Goal: Book appointment/travel/reservation

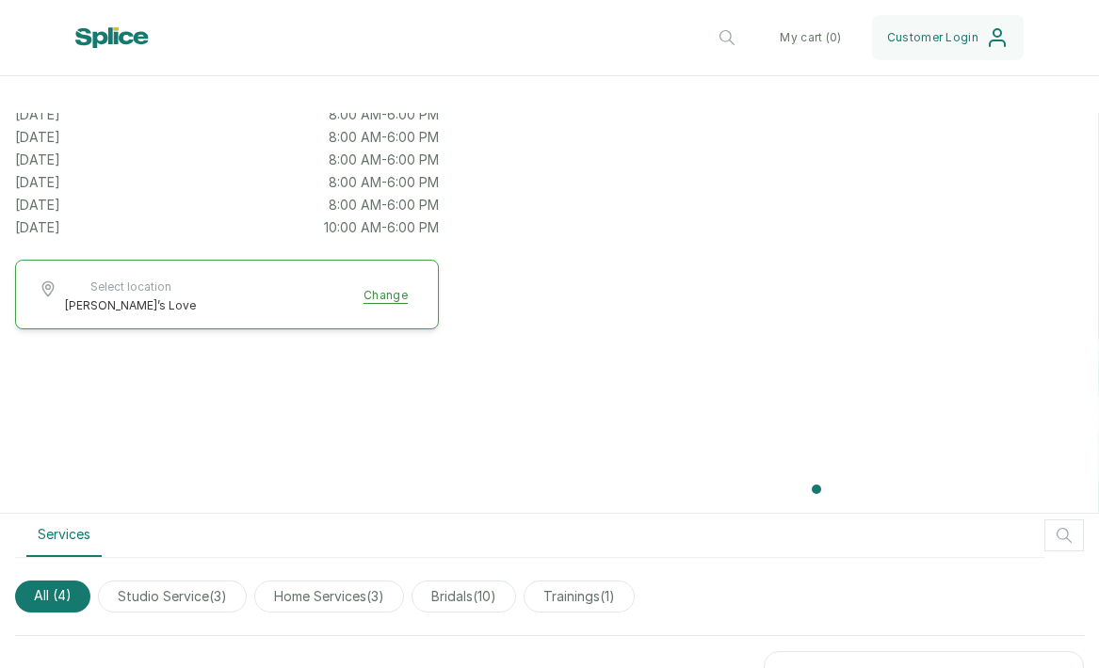
scroll to position [362, 0]
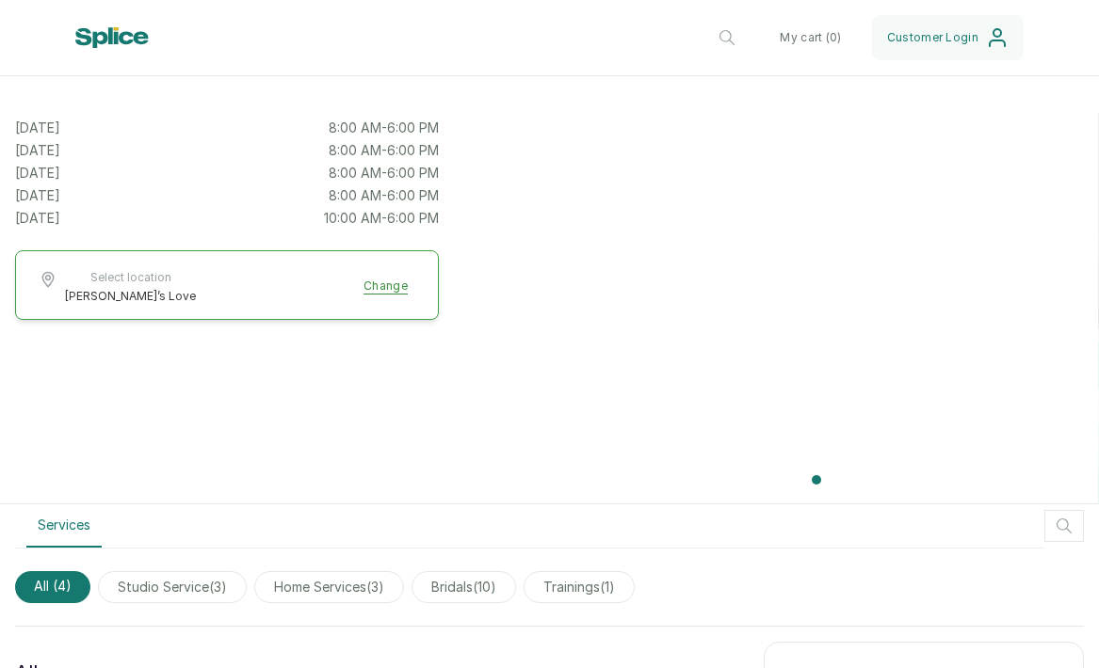
click at [382, 277] on button "Select location [PERSON_NAME]’s Love Change" at bounding box center [227, 287] width 377 height 34
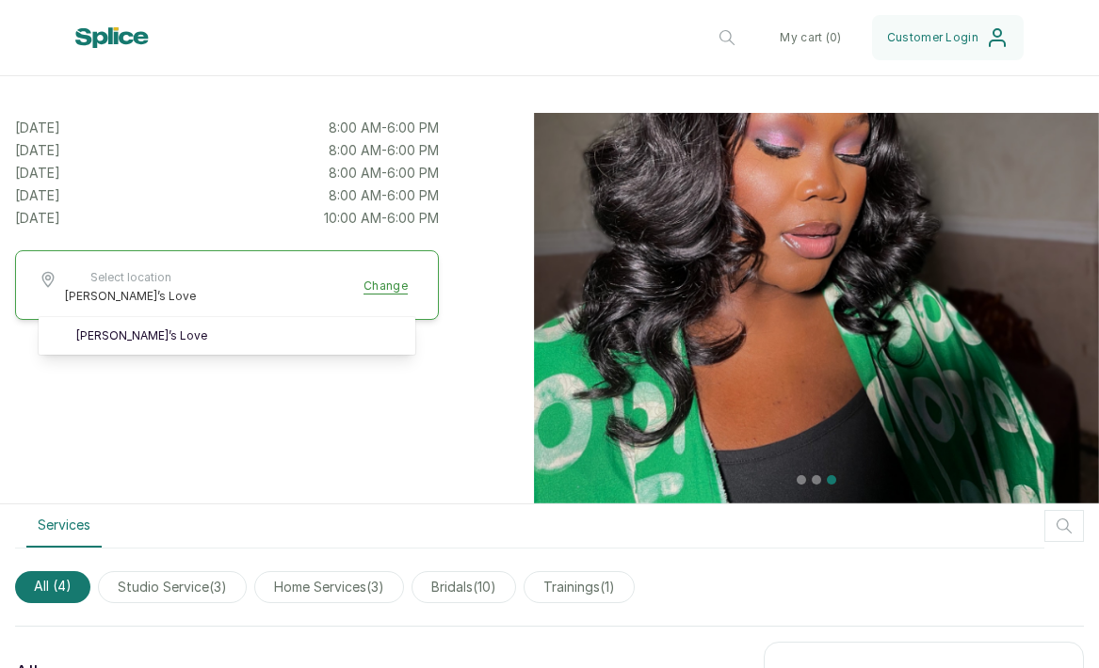
click at [219, 378] on div "[PERSON_NAME]’s love NCCE Quarters, [PERSON_NAME], [PERSON_NAME][GEOGRAPHIC_DAT…" at bounding box center [227, 127] width 424 height 753
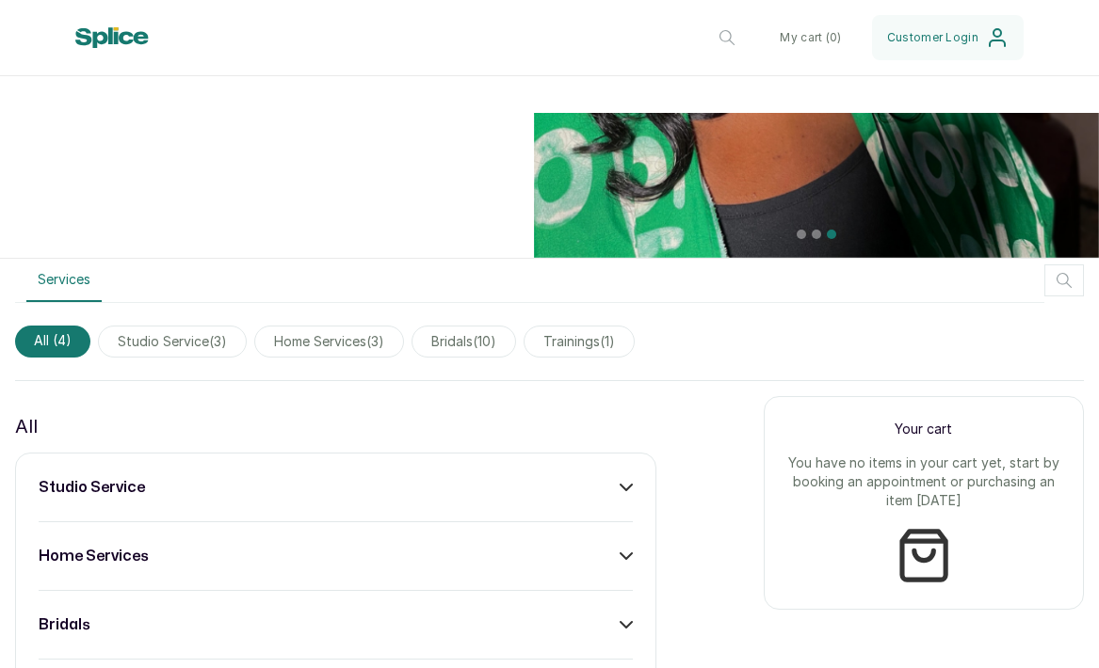
scroll to position [685, 0]
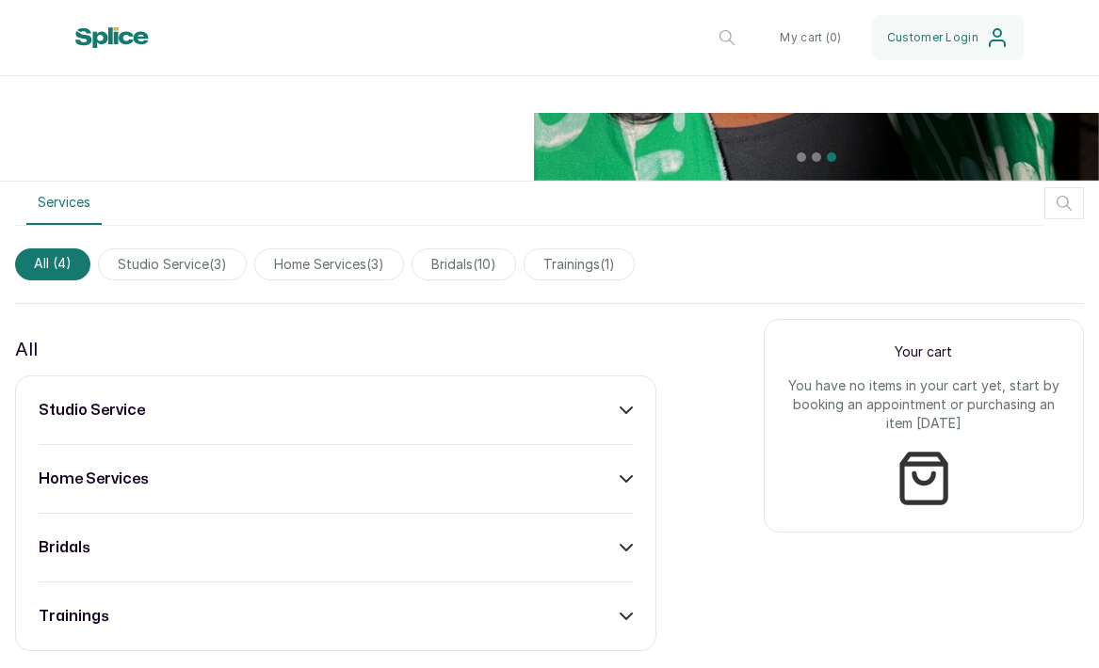
click at [369, 265] on span "home services ( 3 )" at bounding box center [329, 265] width 150 height 32
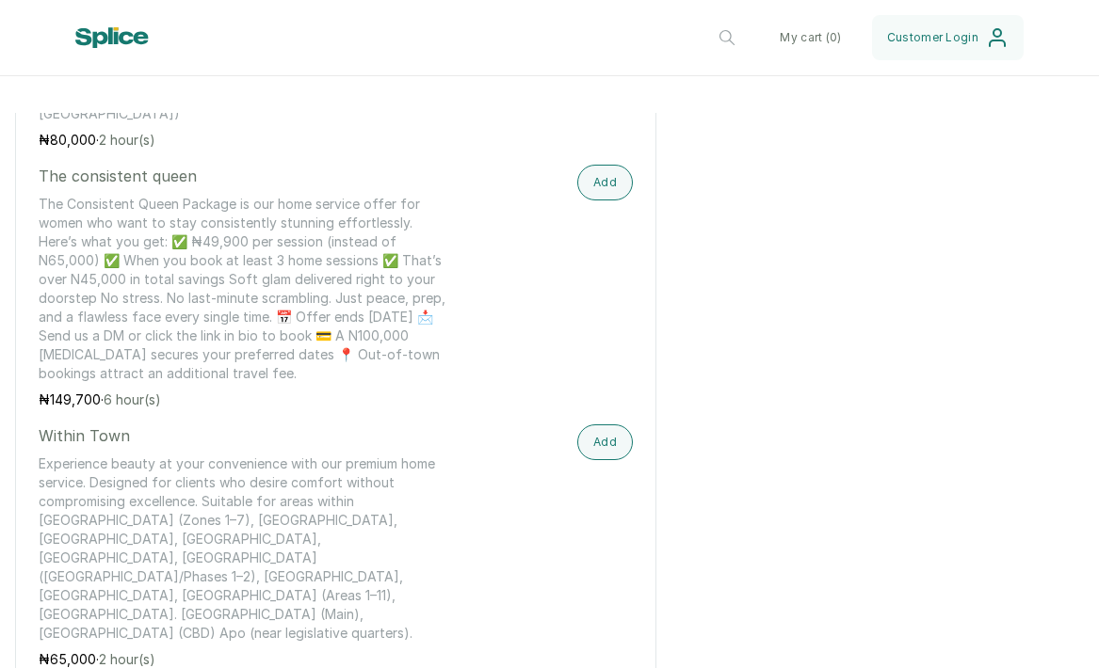
scroll to position [1238, 0]
click at [608, 423] on button "Add" at bounding box center [605, 441] width 56 height 36
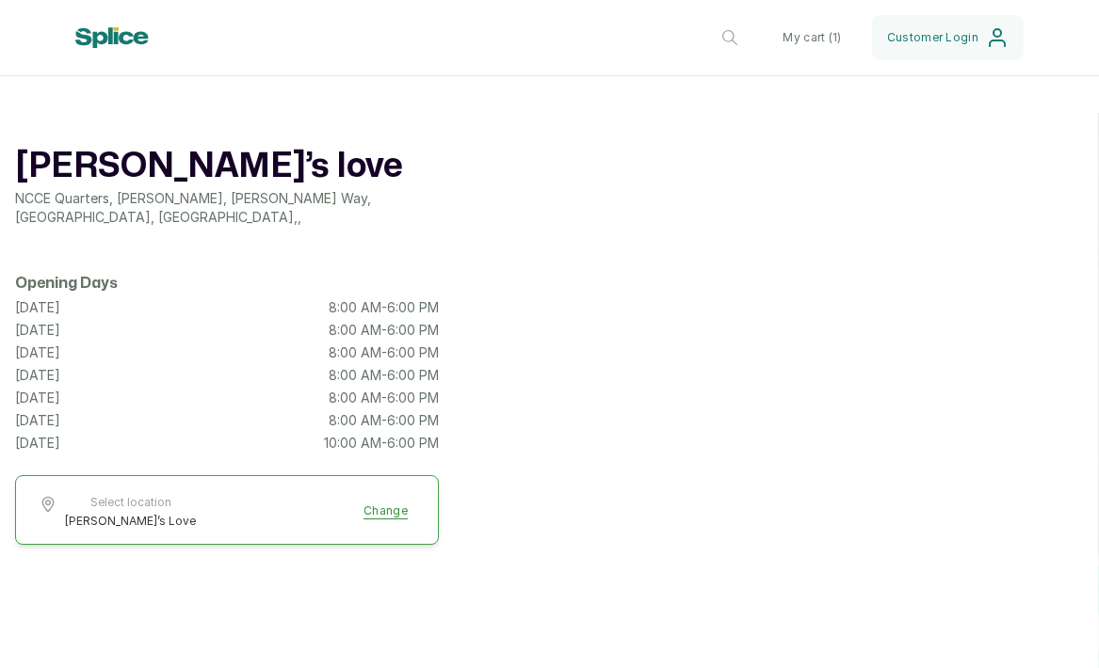
scroll to position [104, 0]
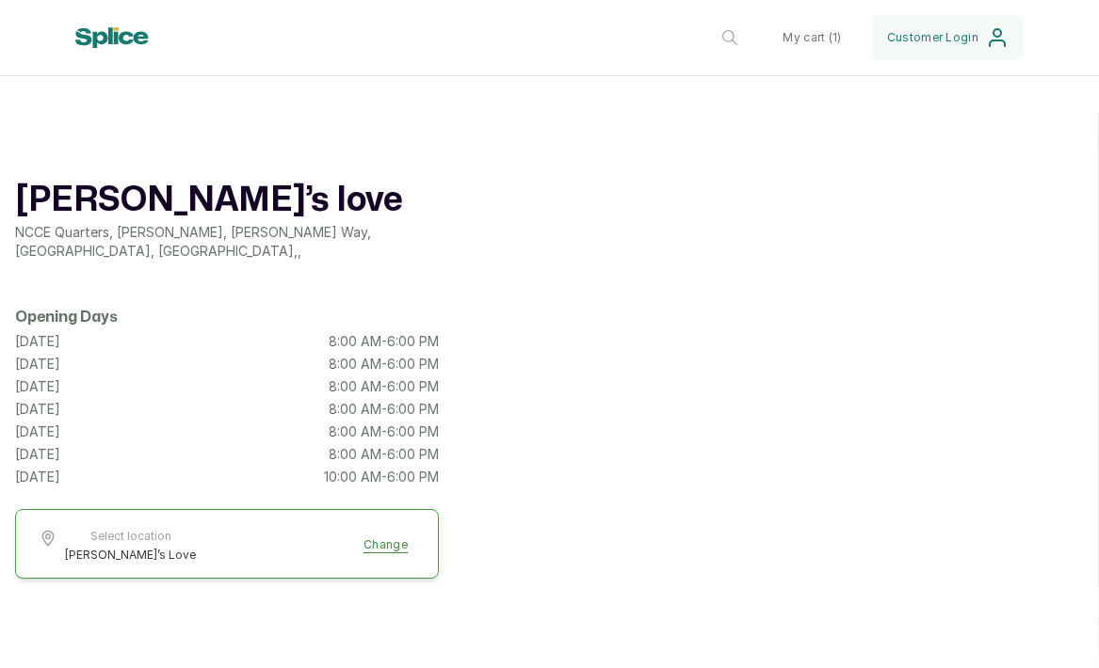
click at [408, 445] on p "8:00 AM - 6:00 PM" at bounding box center [384, 454] width 110 height 19
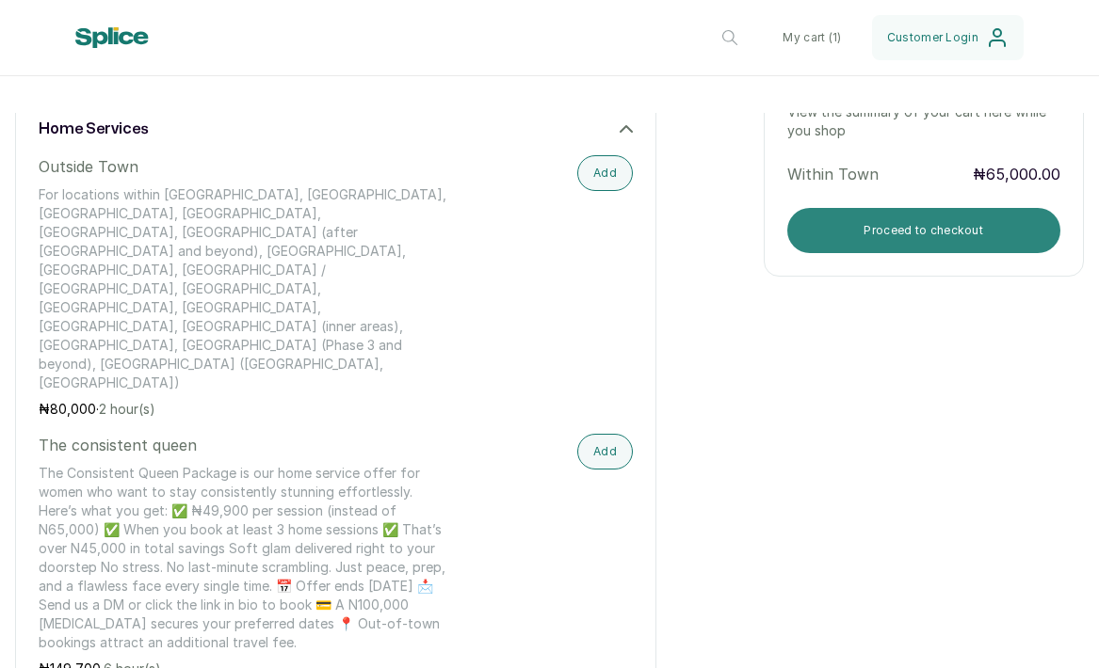
click at [828, 232] on button "Proceed to checkout" at bounding box center [924, 230] width 274 height 45
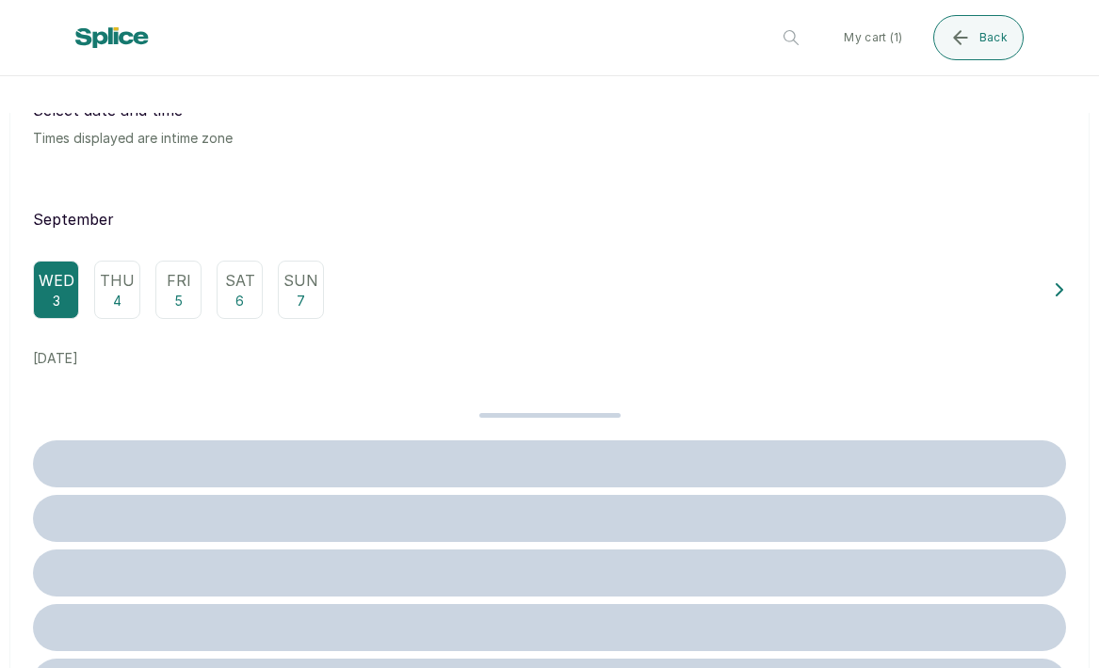
scroll to position [0, 0]
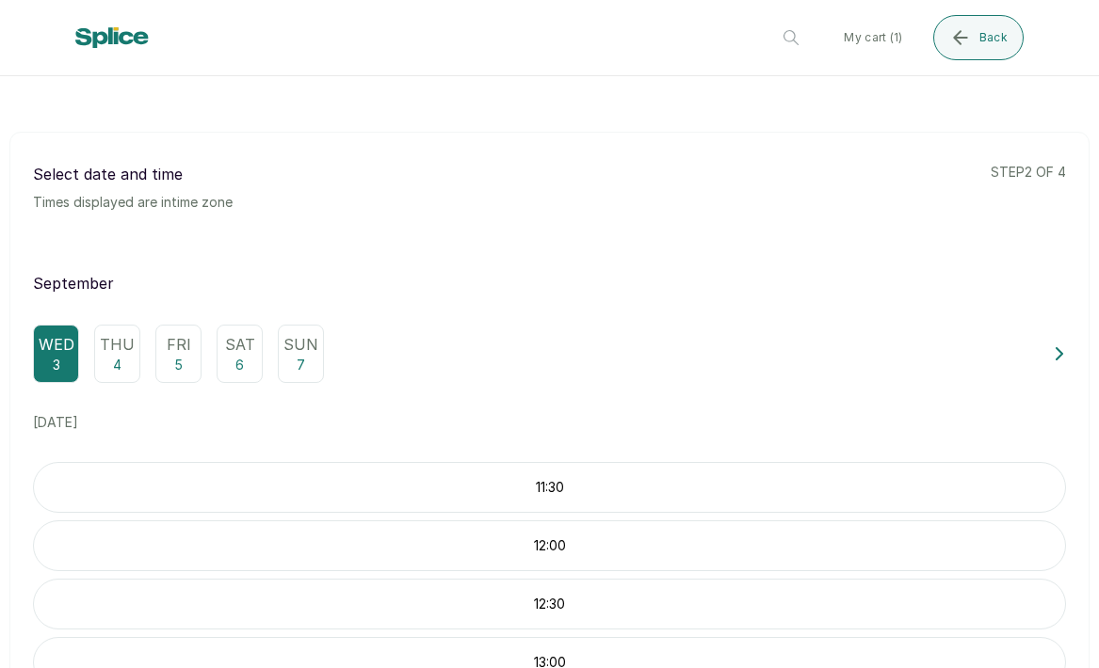
click at [242, 366] on p "6" at bounding box center [239, 365] width 8 height 19
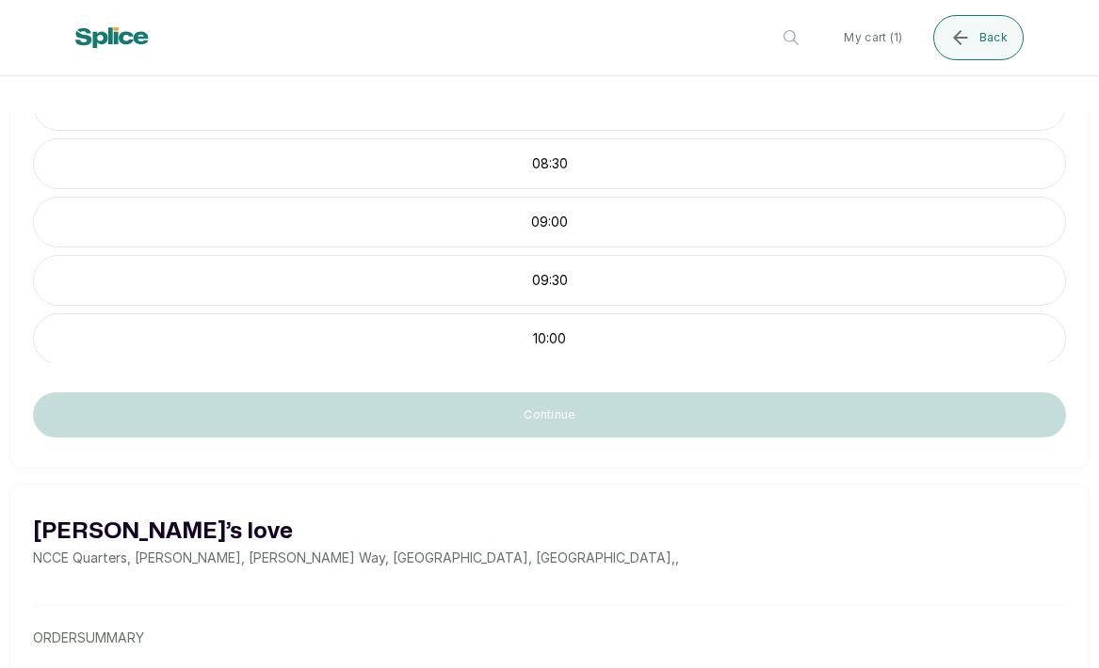
scroll to position [390, 0]
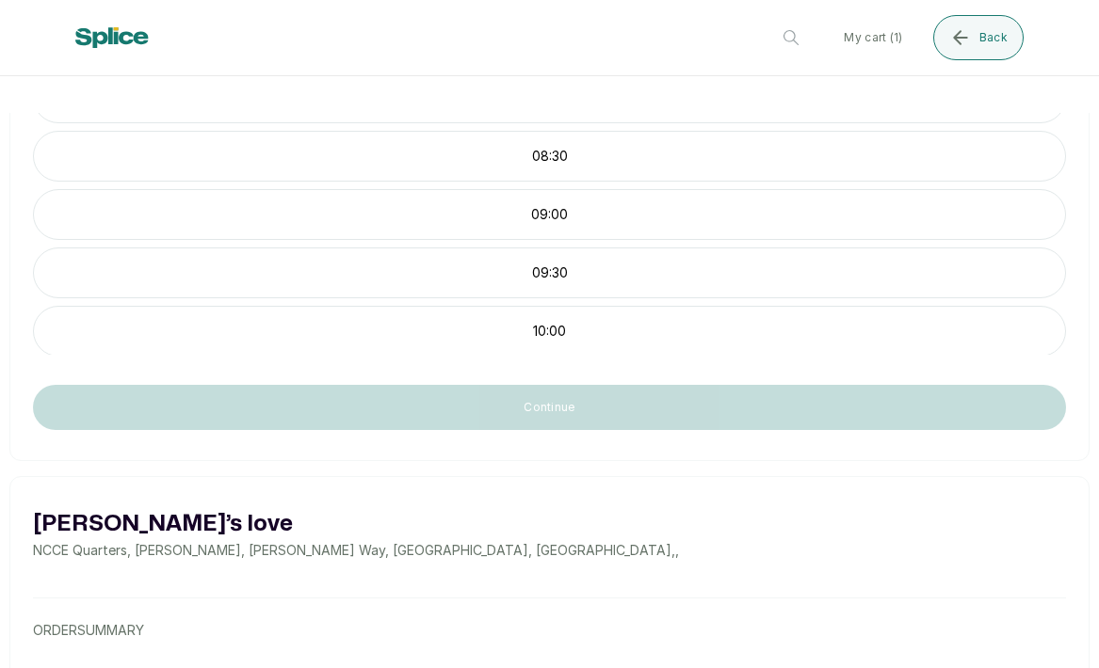
click at [509, 330] on p "10:00" at bounding box center [549, 331] width 1031 height 19
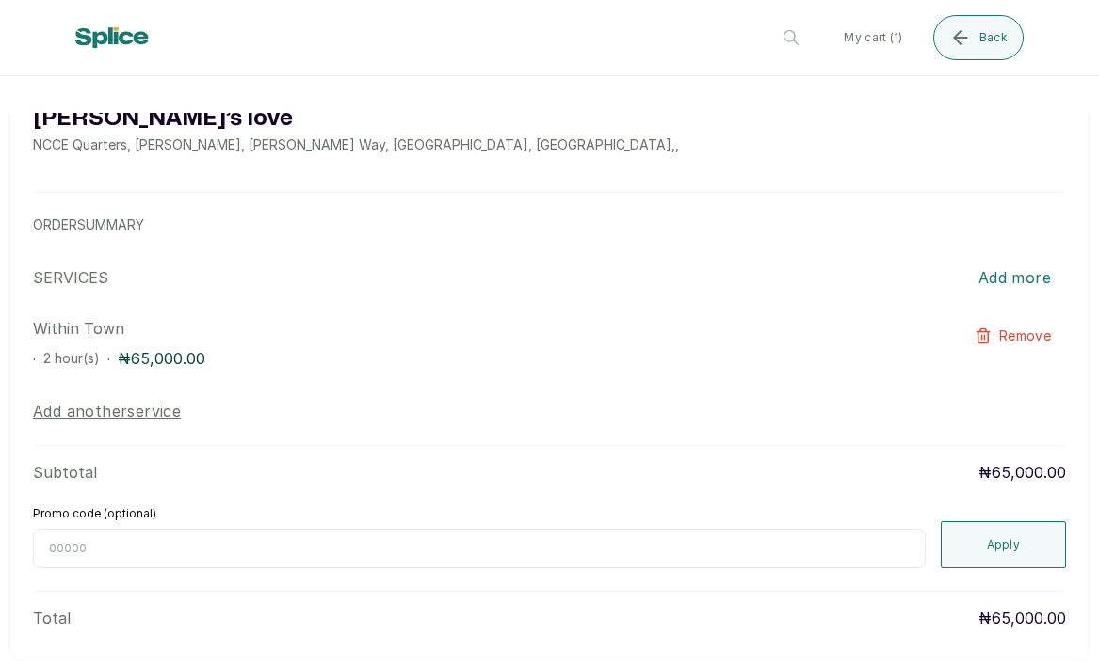
scroll to position [797, 0]
click at [107, 415] on button "Add another service" at bounding box center [107, 409] width 148 height 23
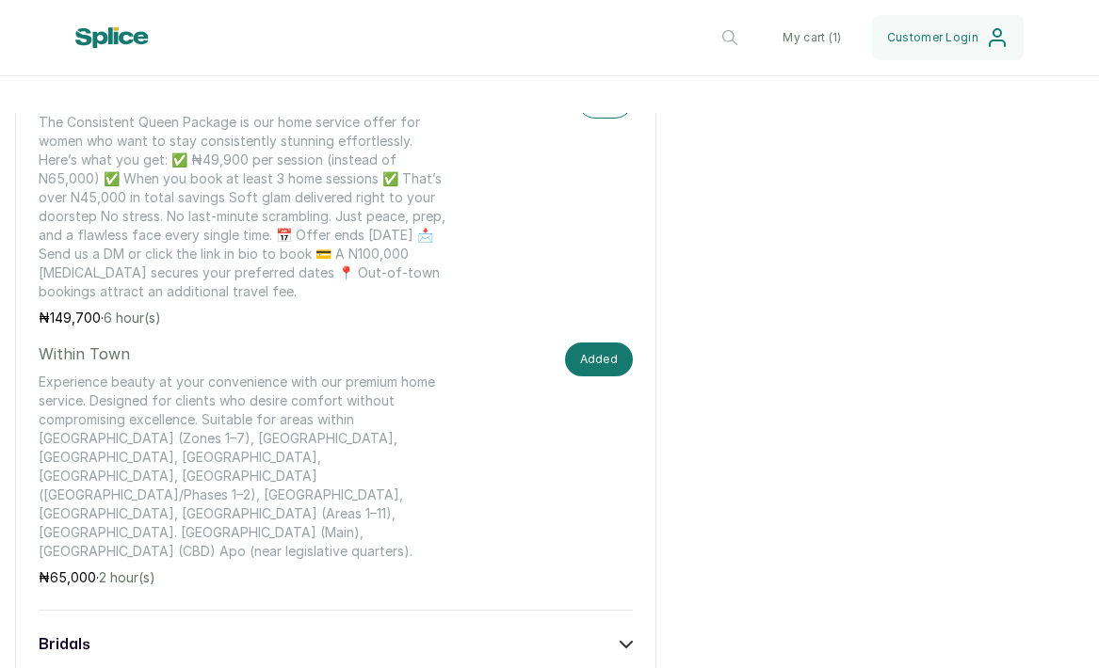
scroll to position [1402, 0]
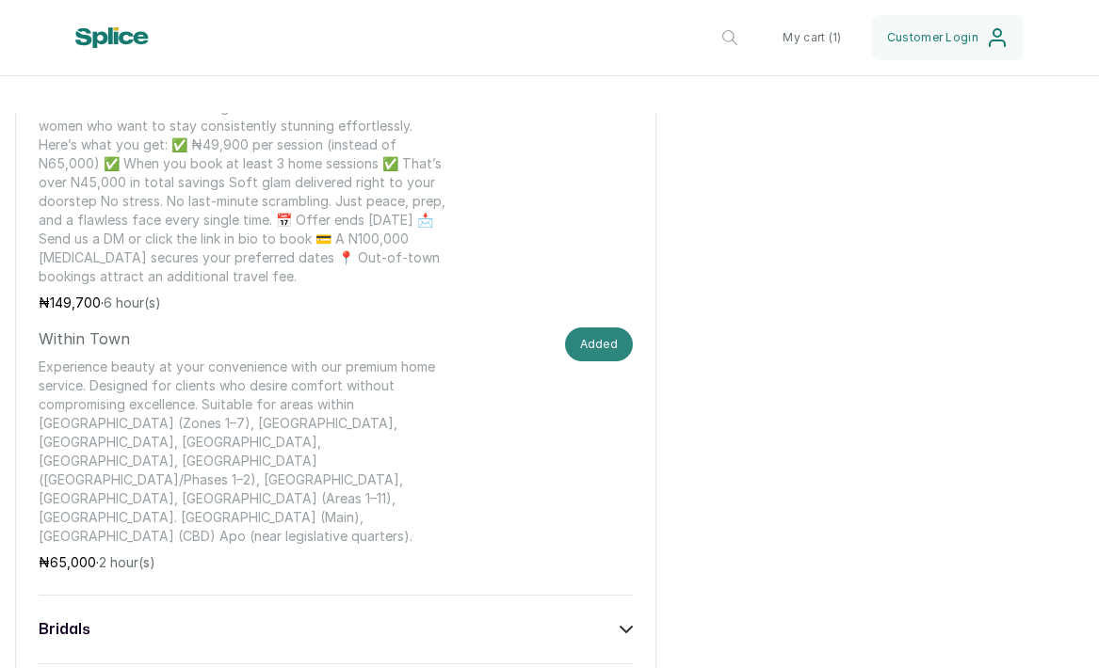
click at [598, 328] on button "Added" at bounding box center [599, 345] width 69 height 34
click at [608, 328] on button "Add" at bounding box center [605, 346] width 56 height 36
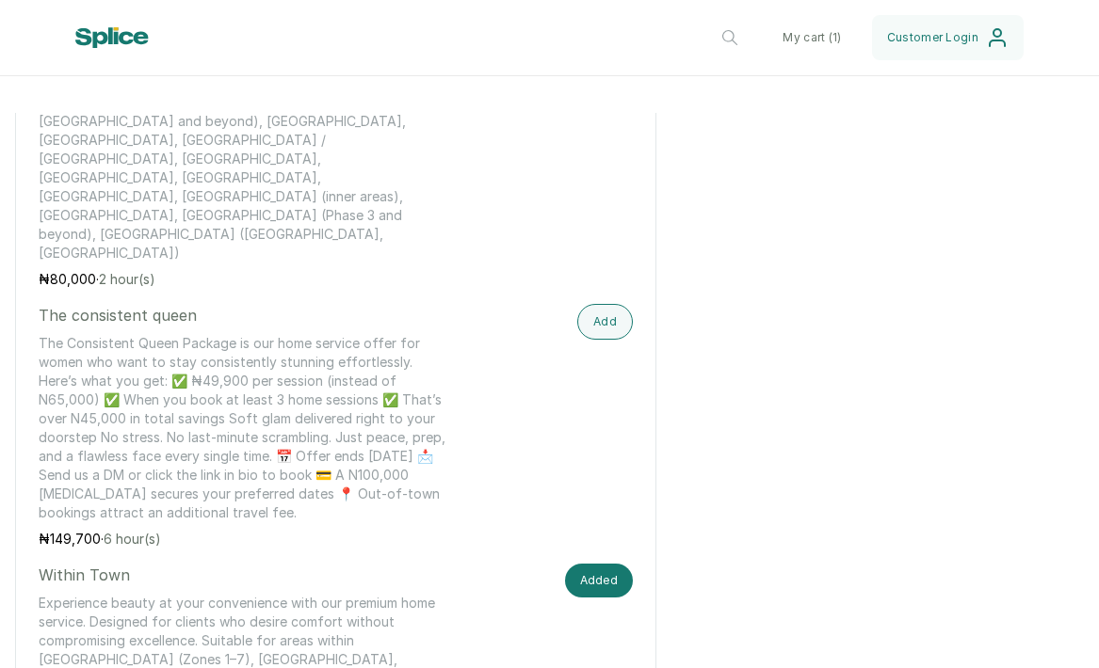
scroll to position [916, 0]
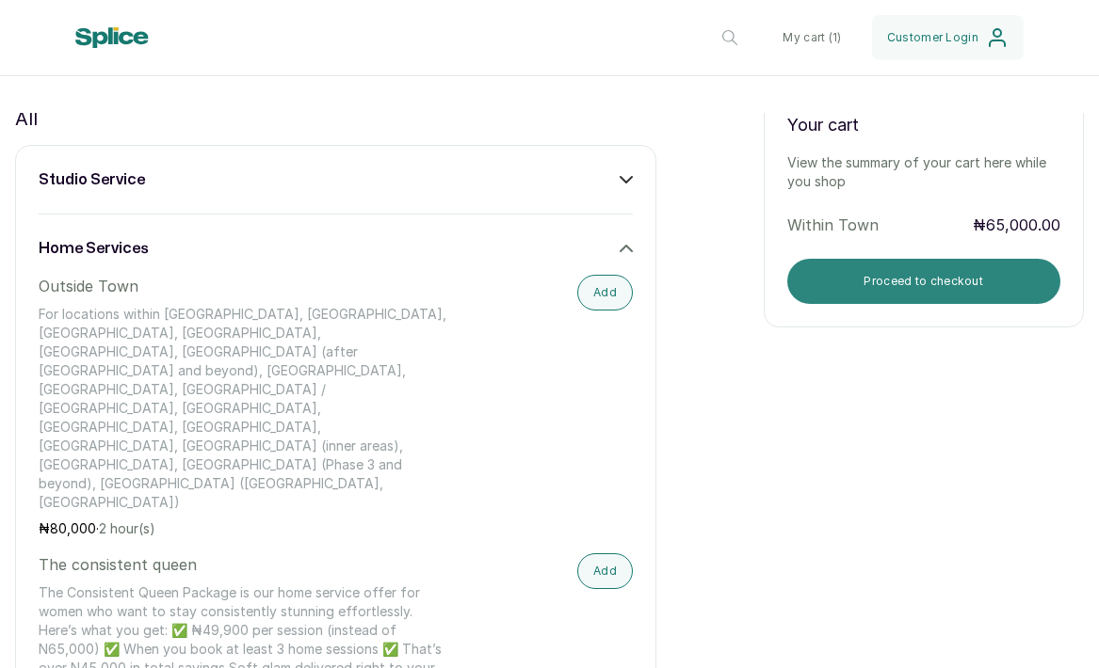
click at [821, 275] on button "Proceed to checkout" at bounding box center [924, 281] width 274 height 45
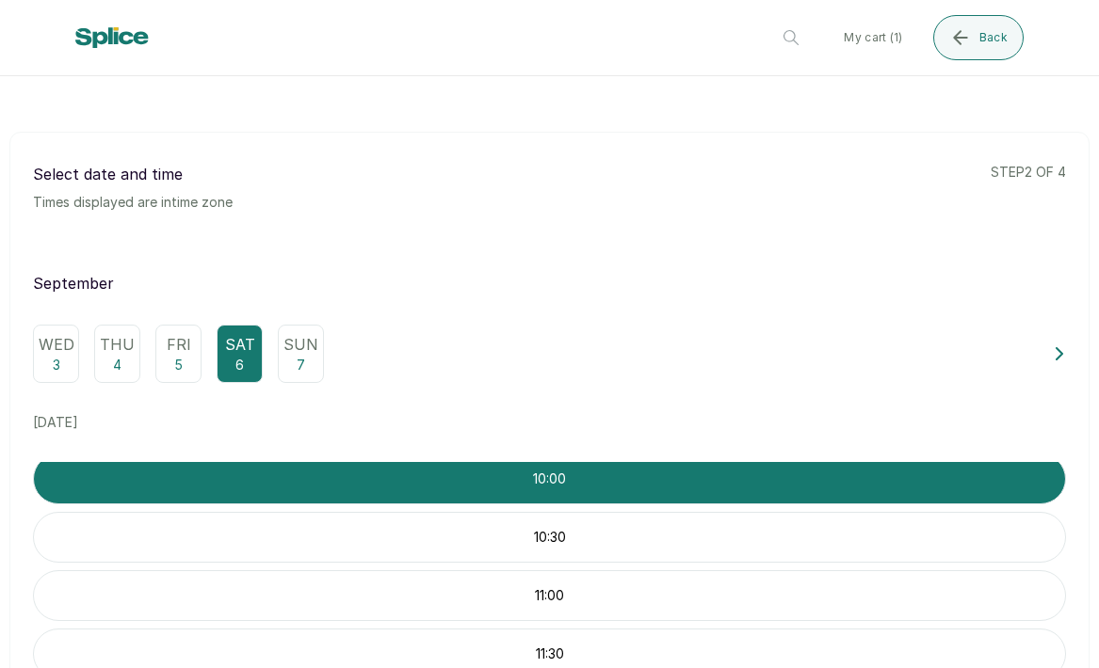
scroll to position [239, 0]
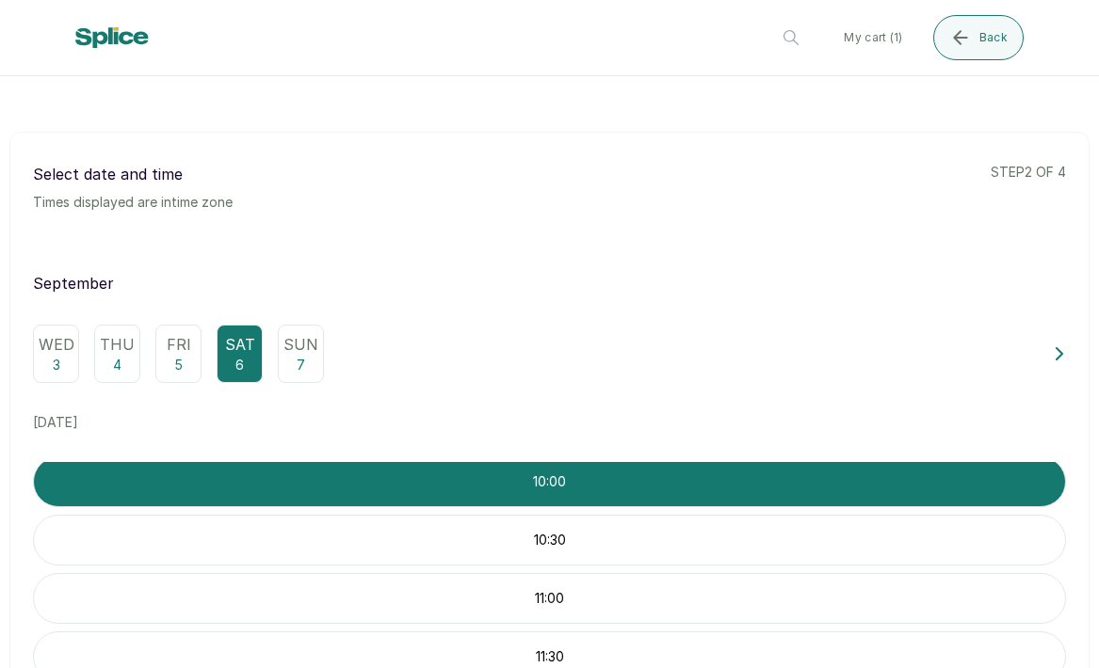
click at [350, 606] on p "11:00" at bounding box center [549, 598] width 1031 height 19
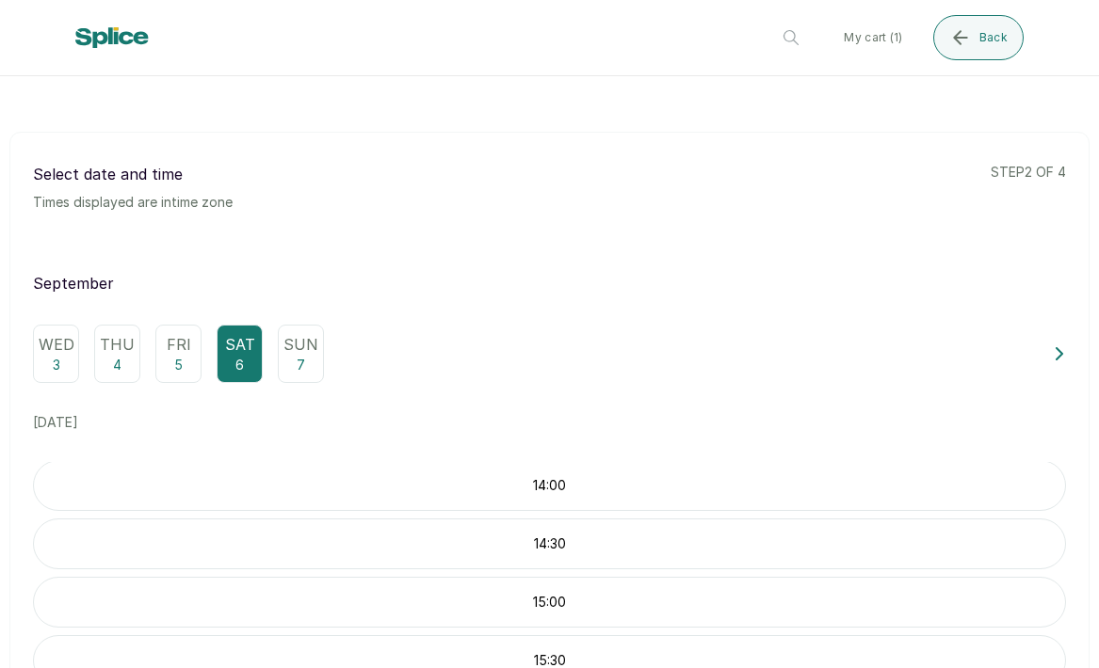
scroll to position [0, 0]
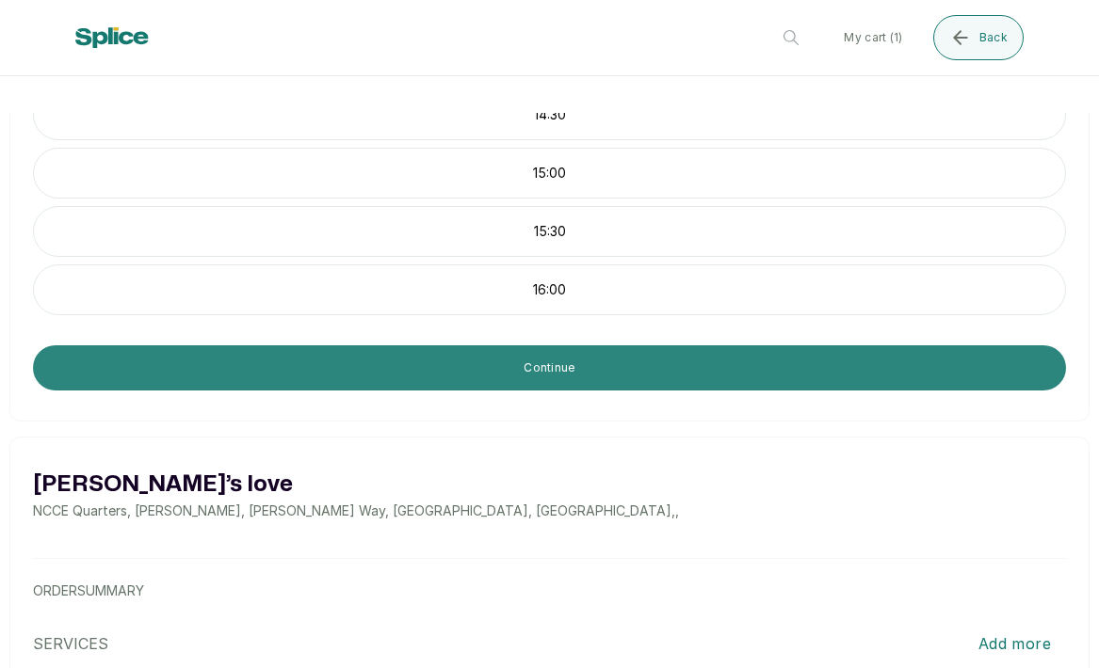
click at [313, 365] on button "Continue" at bounding box center [549, 368] width 1033 height 45
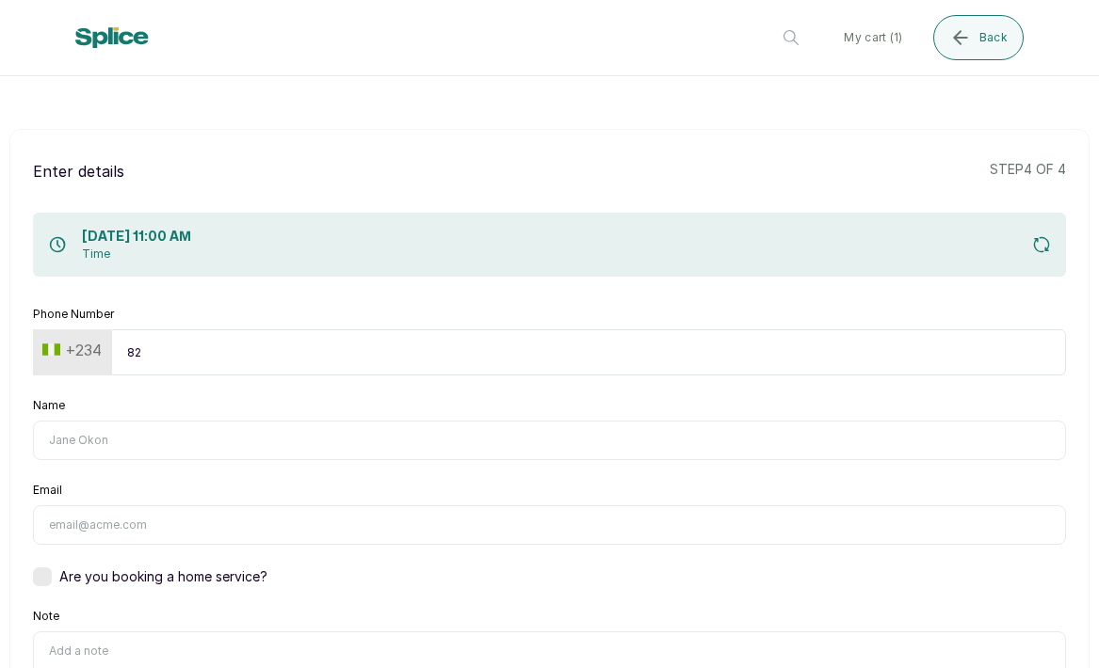
type input "8"
type input "8165712213"
type input "Torera"
type input "[EMAIL_ADDRESS][DOMAIN_NAME]"
click at [49, 575] on label at bounding box center [42, 577] width 19 height 19
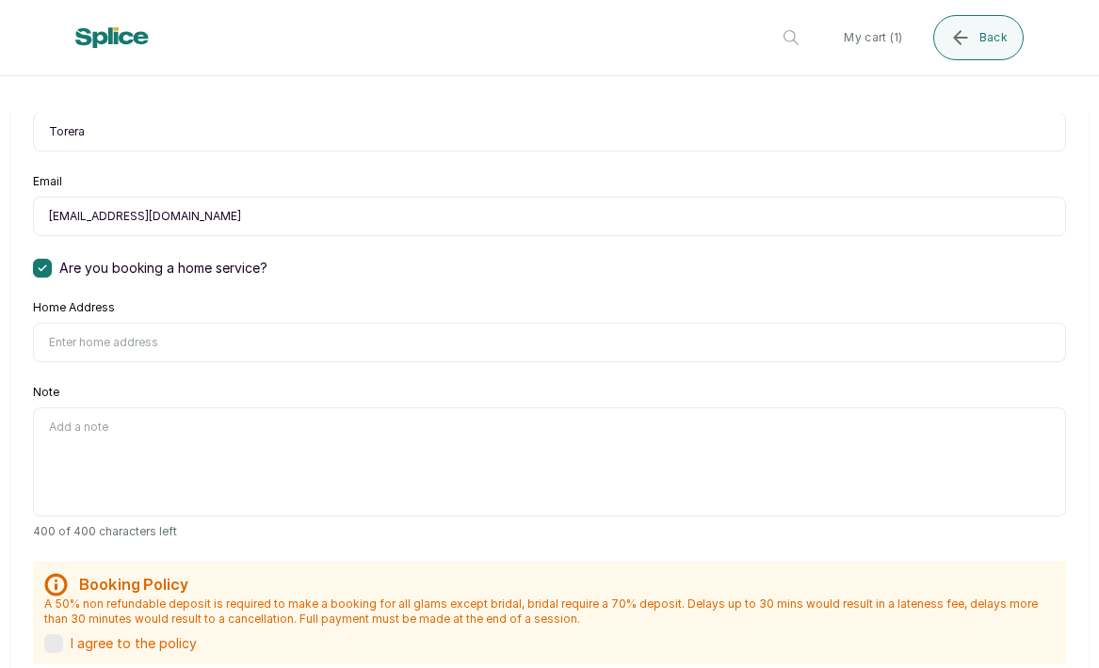
scroll to position [334, 0]
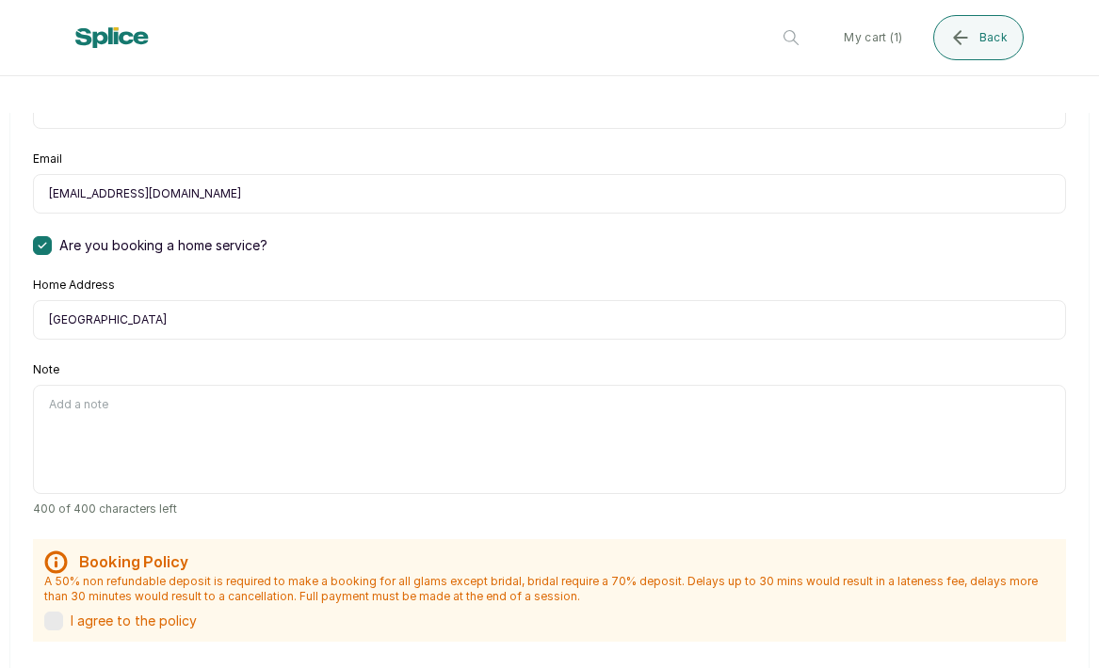
type input "[GEOGRAPHIC_DATA]"
click at [111, 413] on textarea "Note" at bounding box center [549, 439] width 1033 height 109
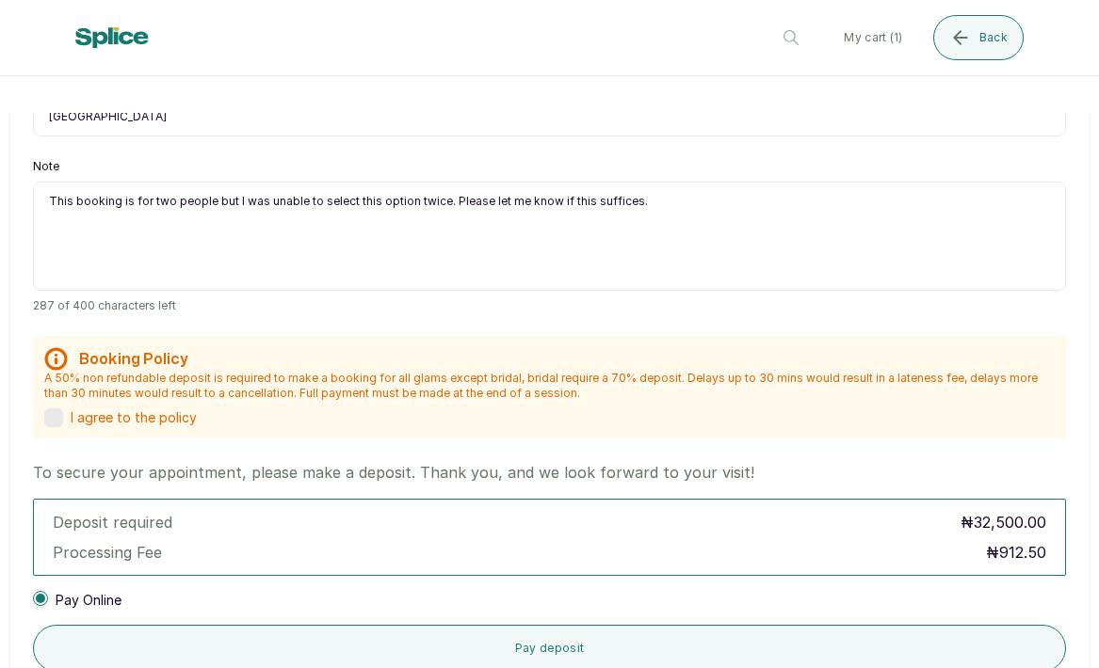
scroll to position [571, 0]
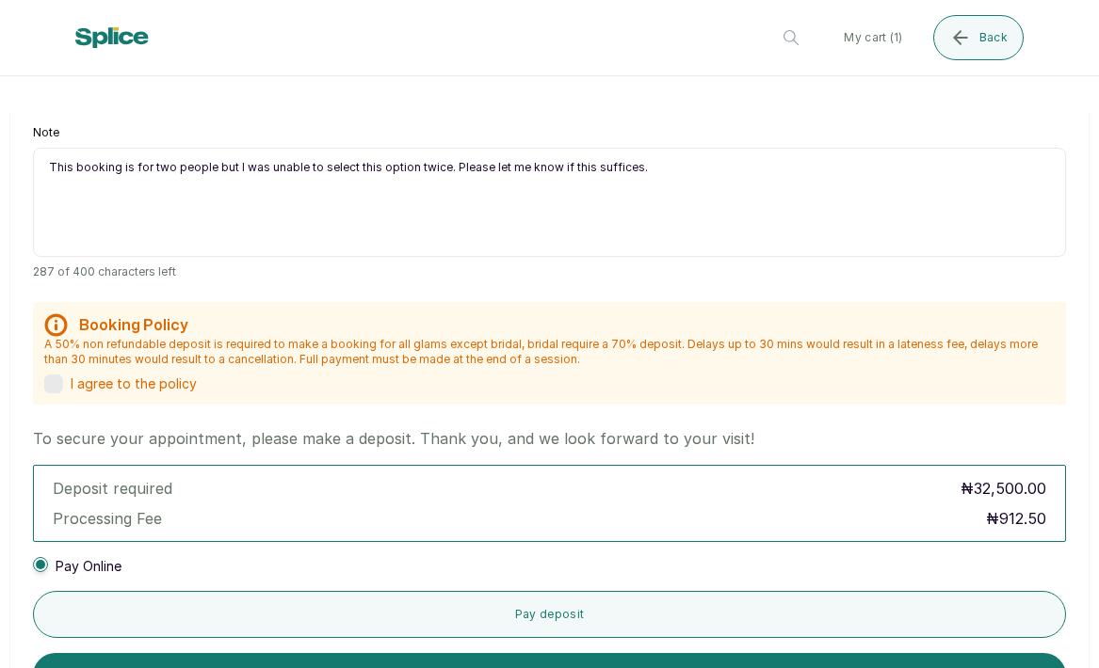
type textarea "This booking is for two people but I was unable to select this option twice. Pl…"
click at [53, 395] on div "Booking Policy A 50% non refundable deposit is required to make a booking for a…" at bounding box center [549, 353] width 1033 height 103
click at [57, 385] on label at bounding box center [53, 384] width 19 height 19
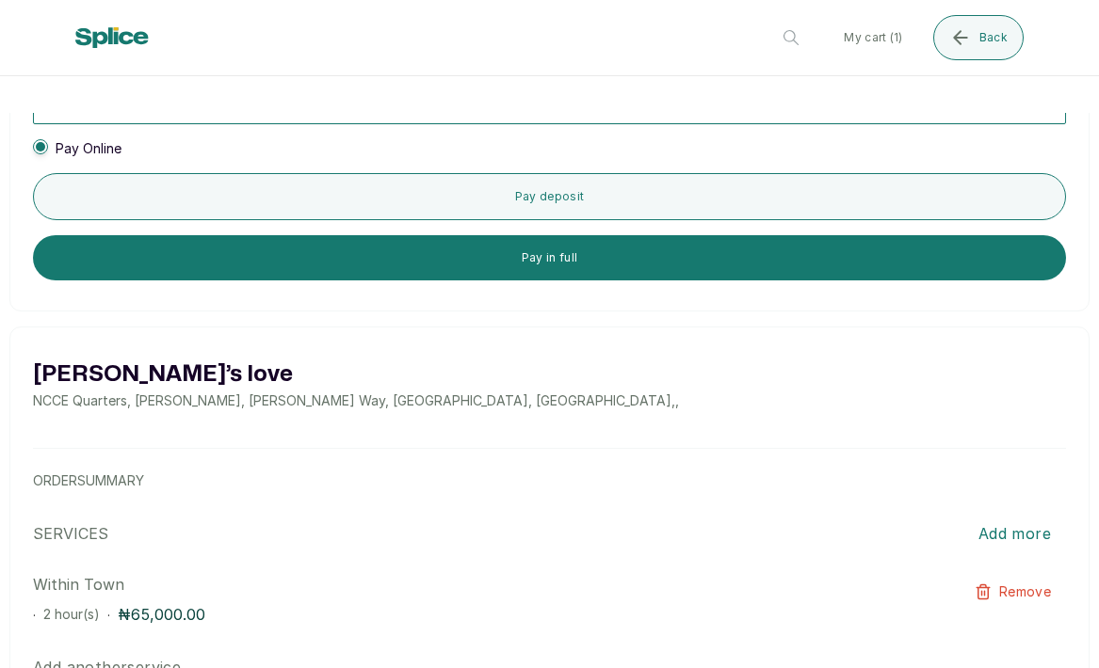
scroll to position [982, 0]
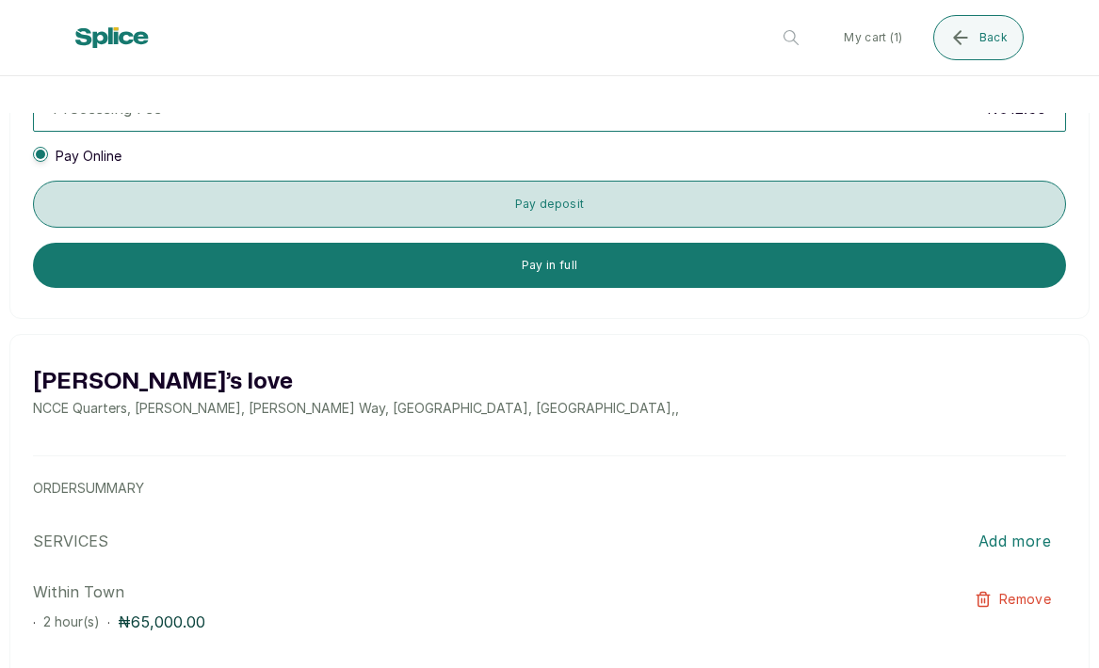
click at [194, 202] on button "Pay deposit" at bounding box center [549, 204] width 1033 height 47
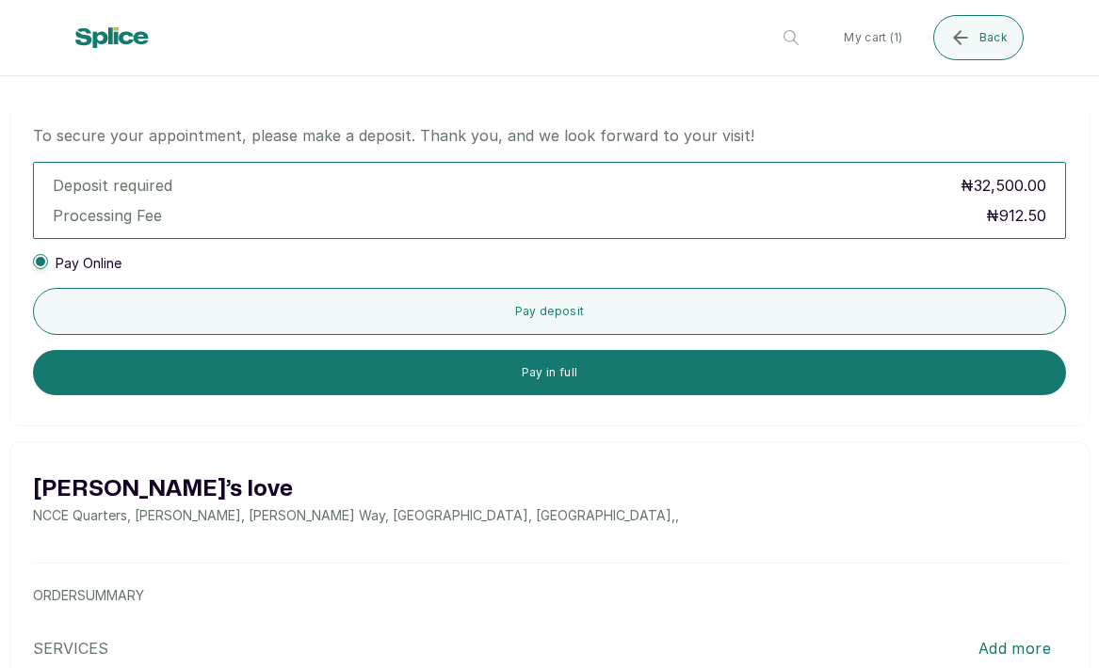
scroll to position [873, 0]
